Goal: Task Accomplishment & Management: Use online tool/utility

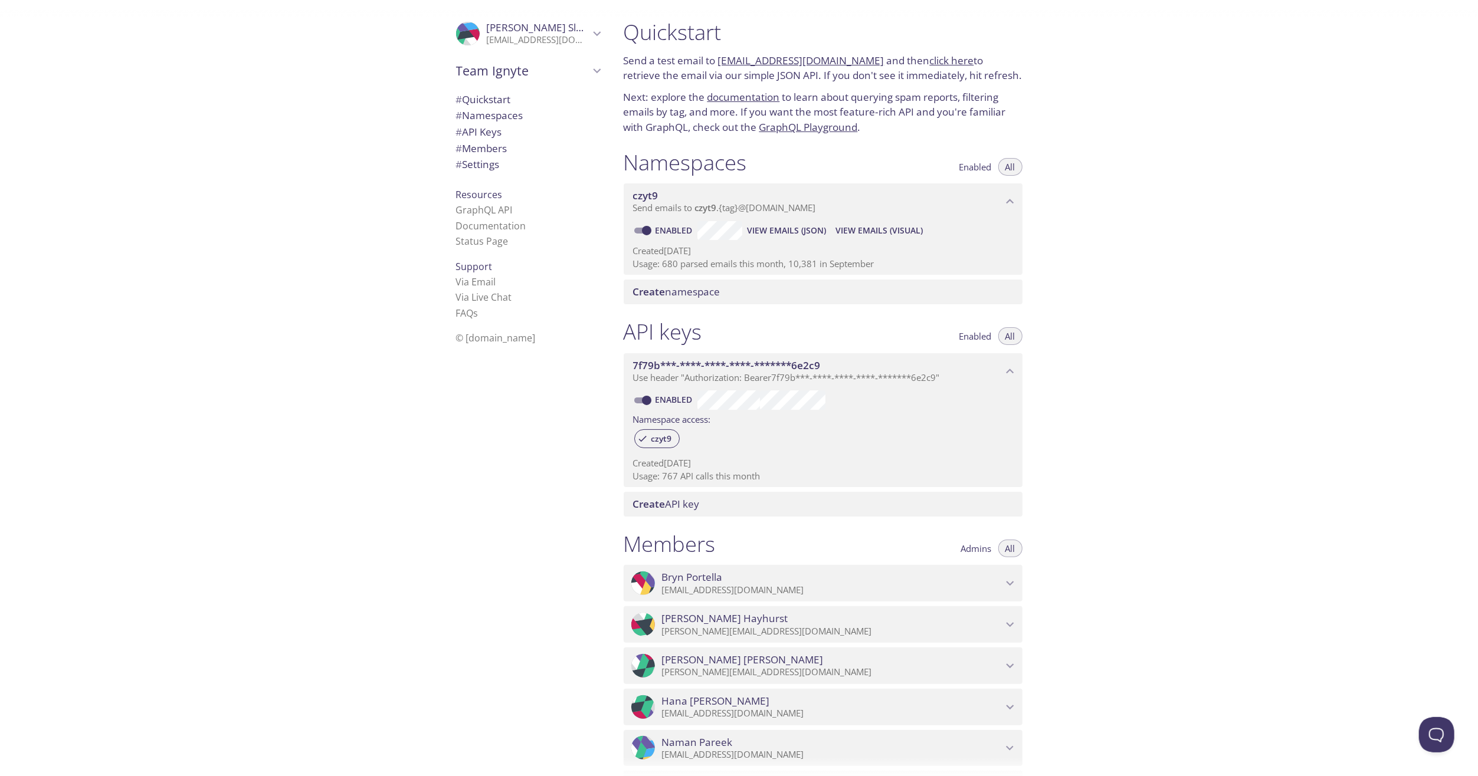
click at [863, 224] on span "View Emails (Visual)" at bounding box center [878, 231] width 87 height 14
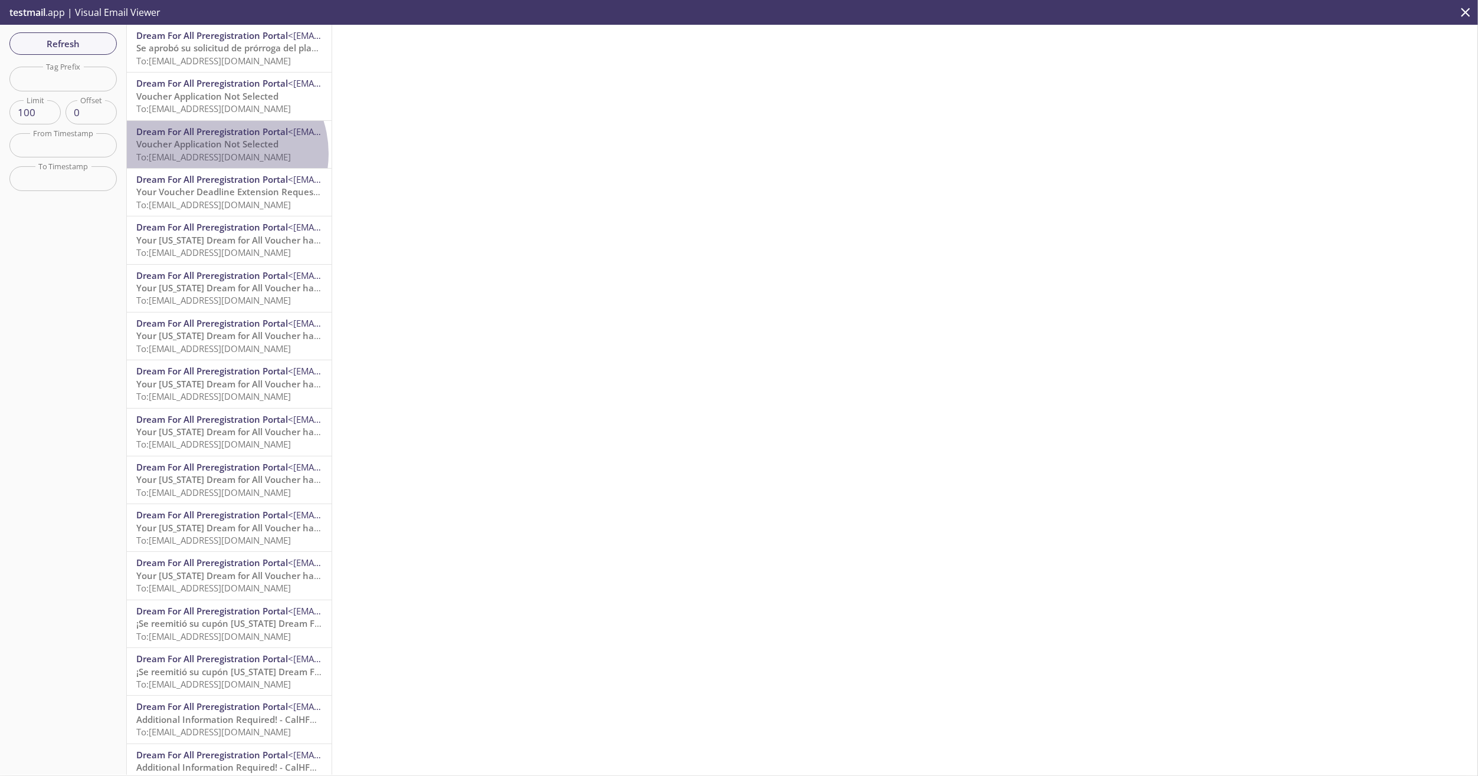
click at [221, 154] on span "To: [EMAIL_ADDRESS][DOMAIN_NAME]" at bounding box center [213, 157] width 155 height 12
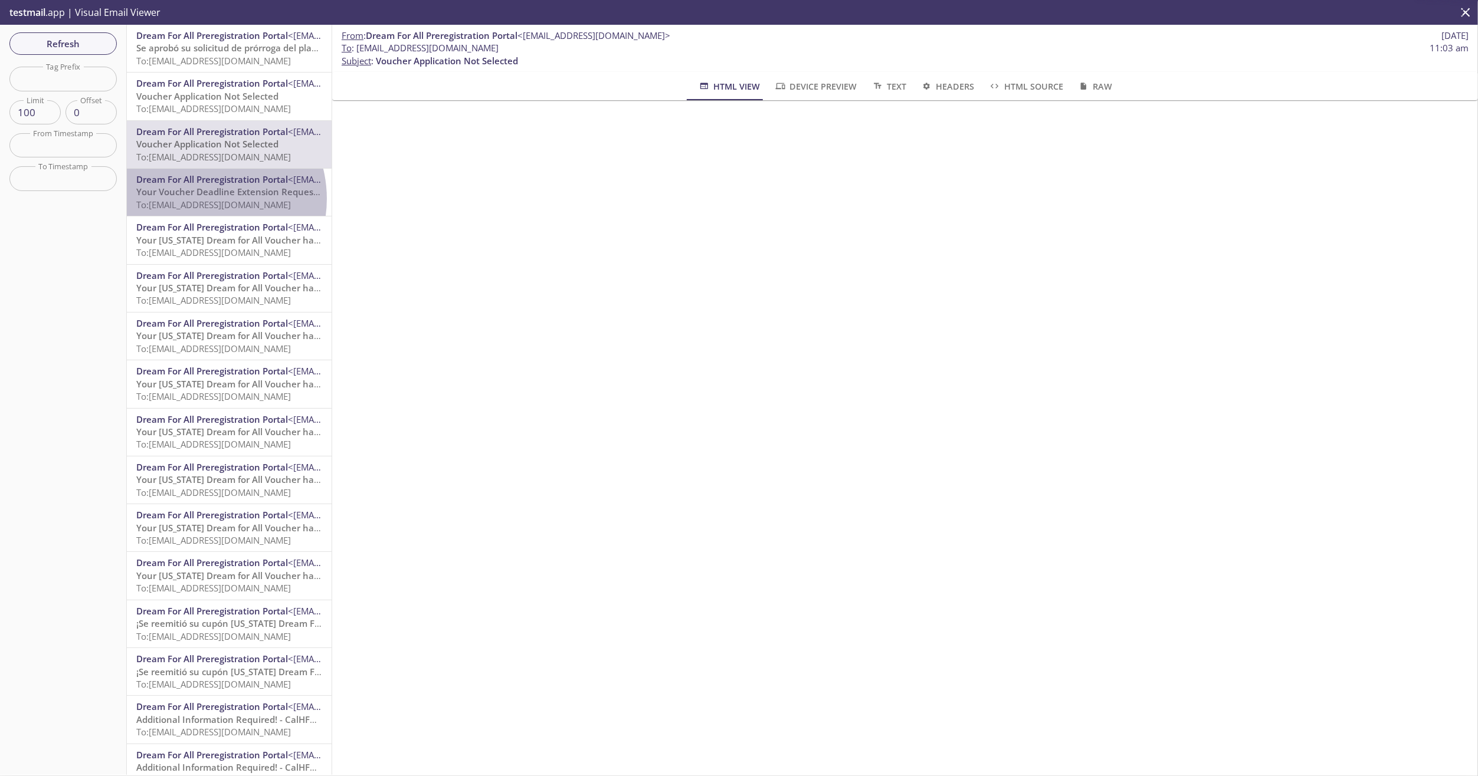
click at [200, 199] on span "To: [EMAIL_ADDRESS][DOMAIN_NAME]" at bounding box center [213, 205] width 155 height 12
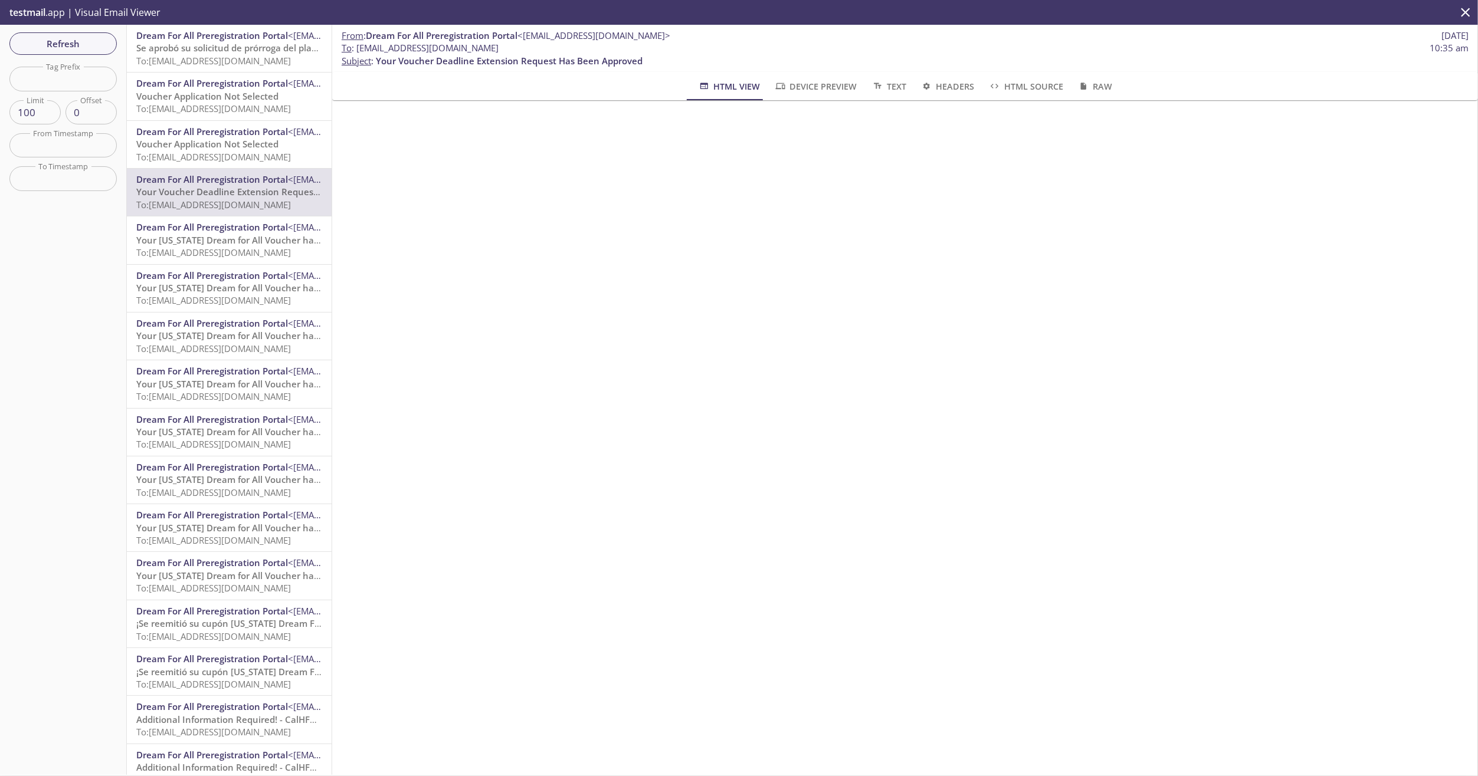
click at [225, 48] on span "Se aprobó su solicitud de prórroga del plazo de su cupón" at bounding box center [255, 48] width 239 height 12
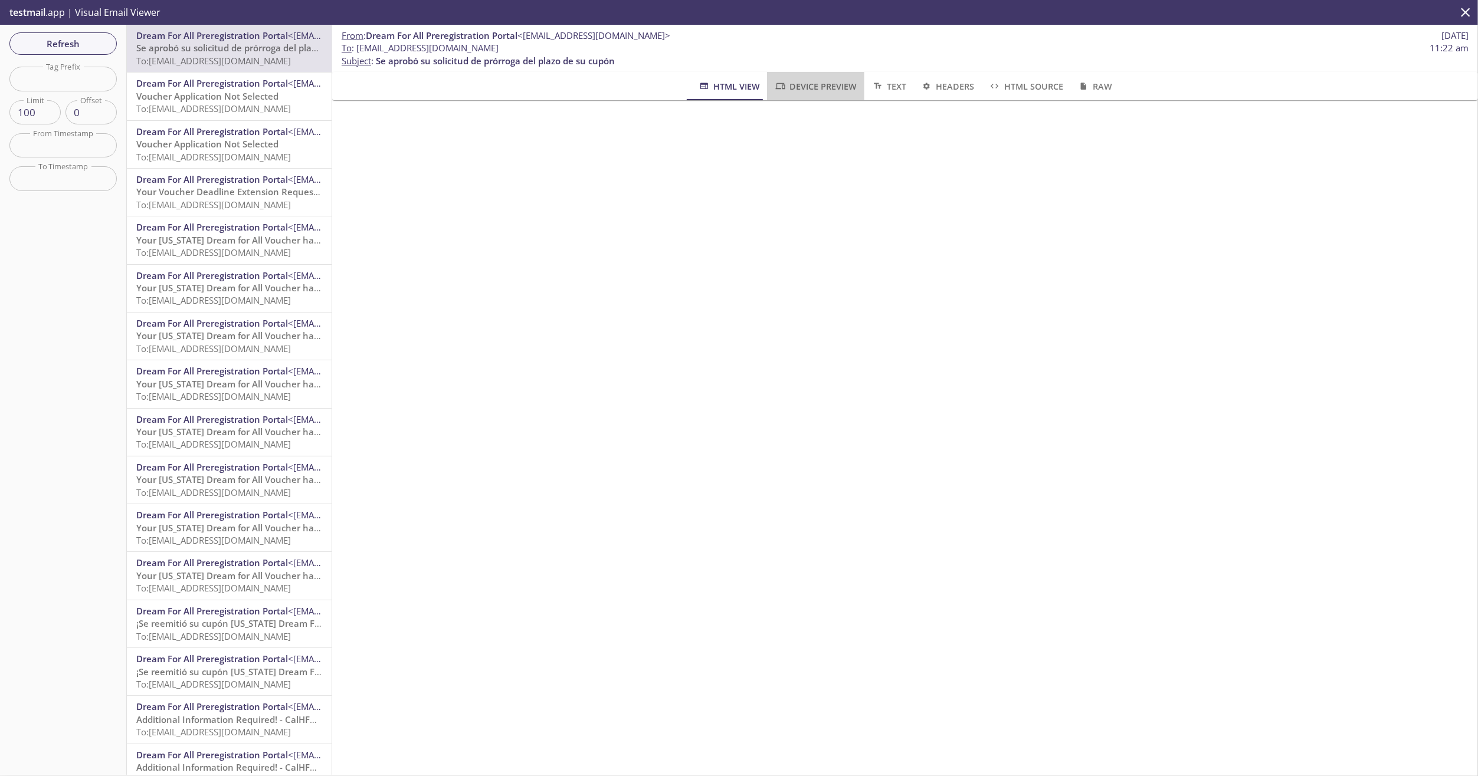
click at [817, 83] on span "Device Preview" at bounding box center [815, 86] width 83 height 15
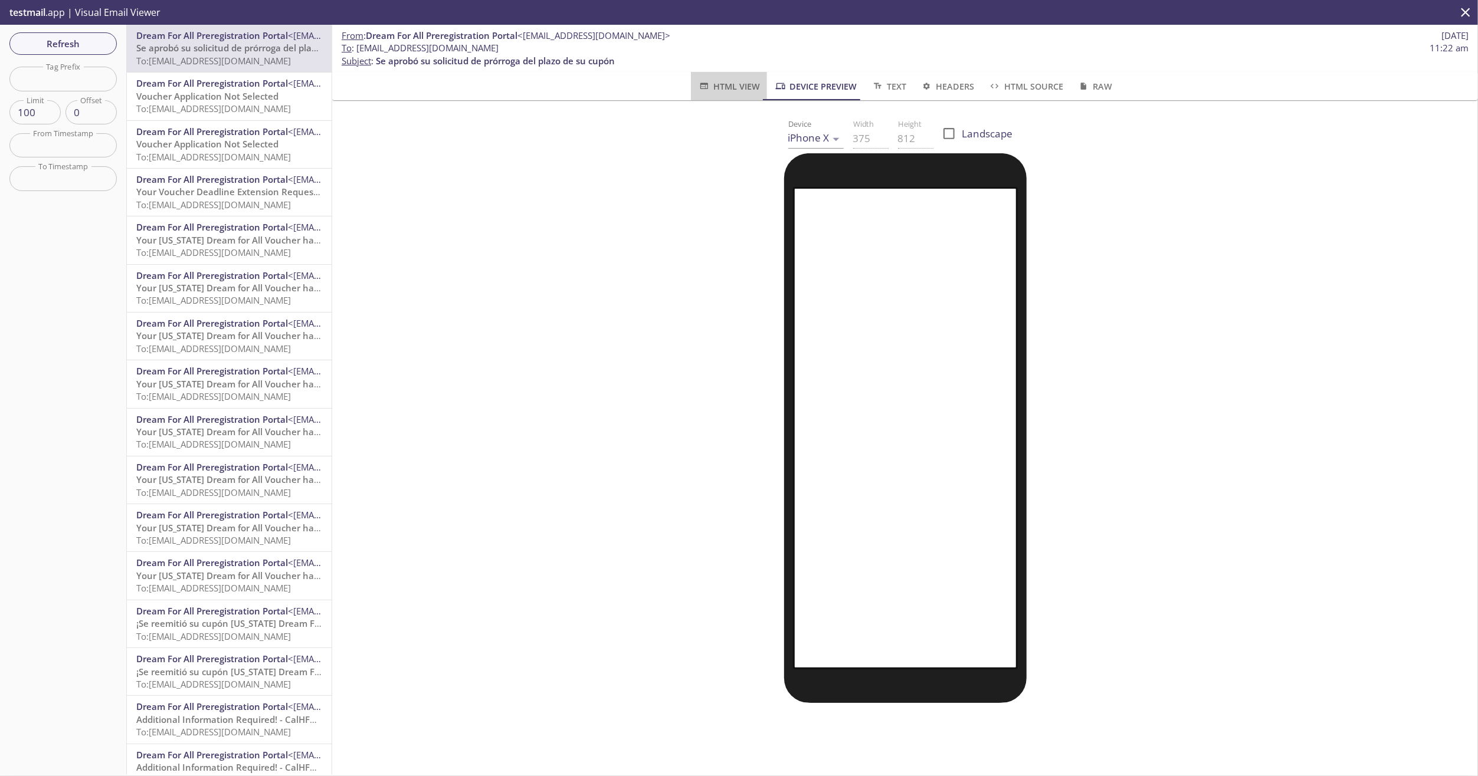
click at [725, 83] on span "HTML View" at bounding box center [729, 86] width 62 height 15
